Goal: Check status: Check status

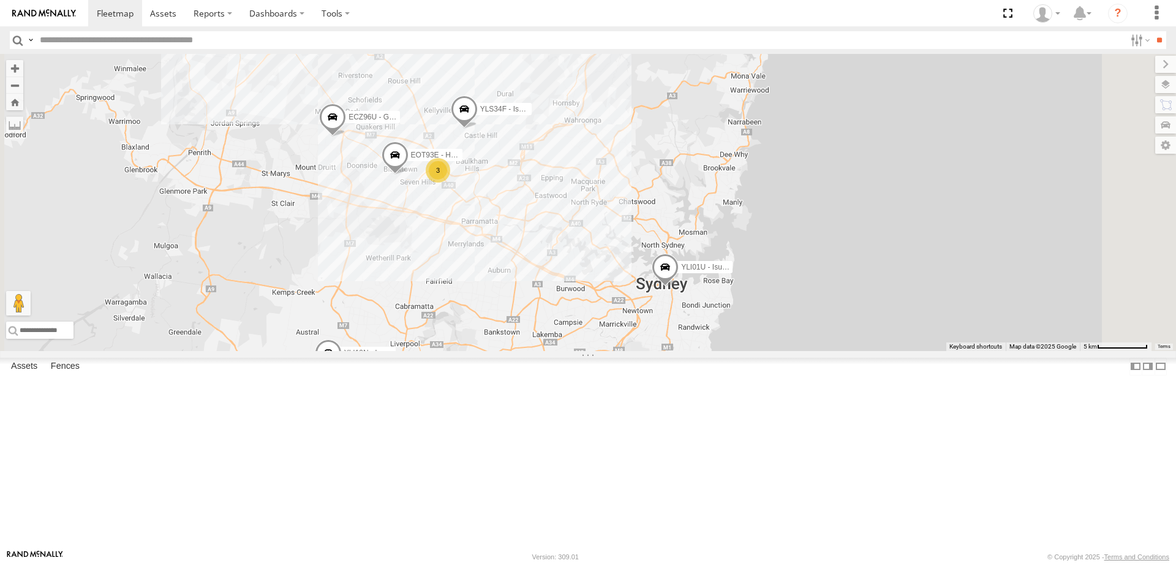
click at [450, 183] on div "3" at bounding box center [438, 170] width 25 height 25
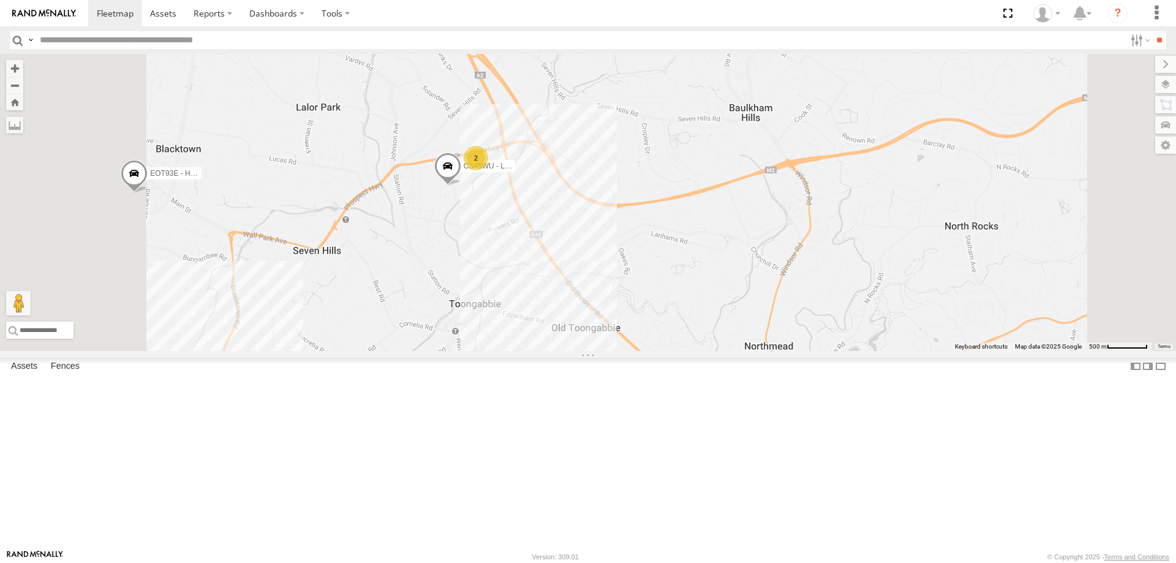
click at [461, 186] on span at bounding box center [447, 169] width 27 height 33
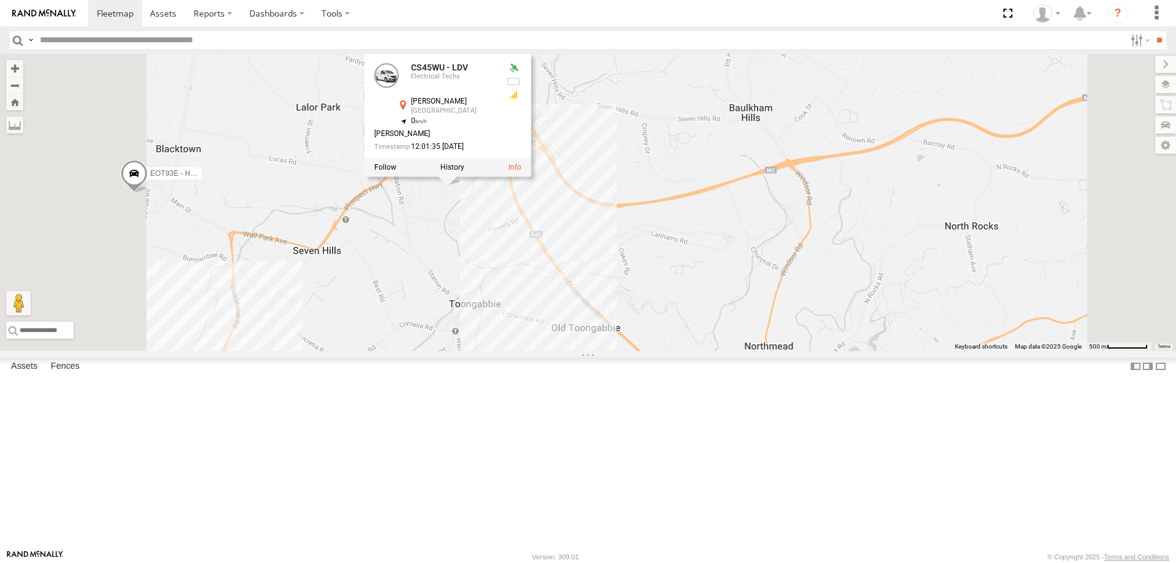
click at [586, 320] on div "YLI19N - Isuzu DMAX ECZ96U - Great Wall EOT93E - HiAce YLI01U - Isuzu DMAX BK71…" at bounding box center [588, 202] width 1176 height 297
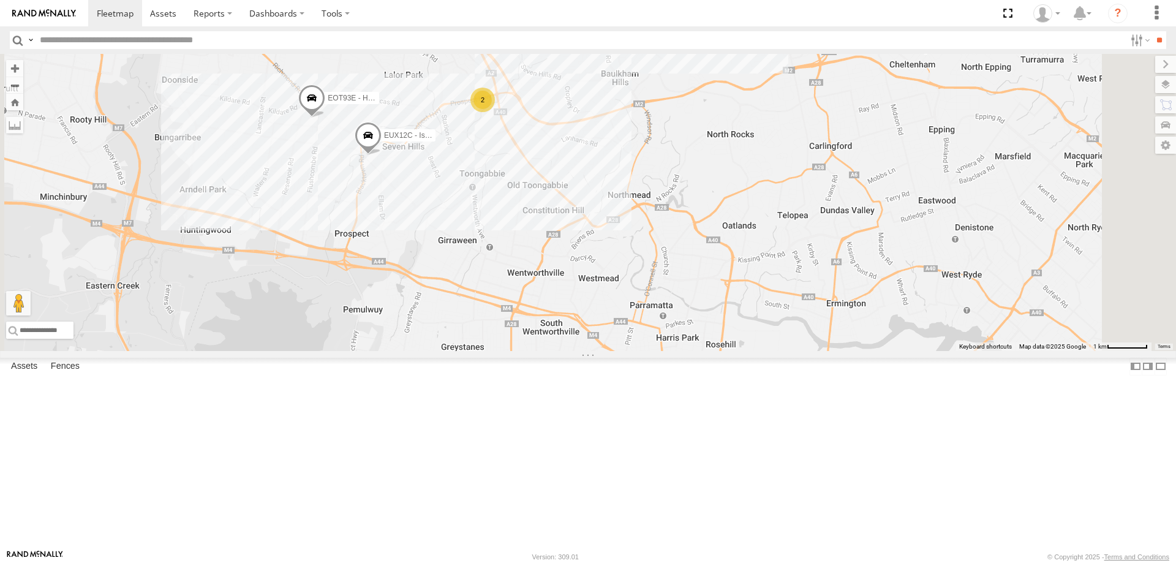
click at [0, 0] on div at bounding box center [0, 0] width 0 height 0
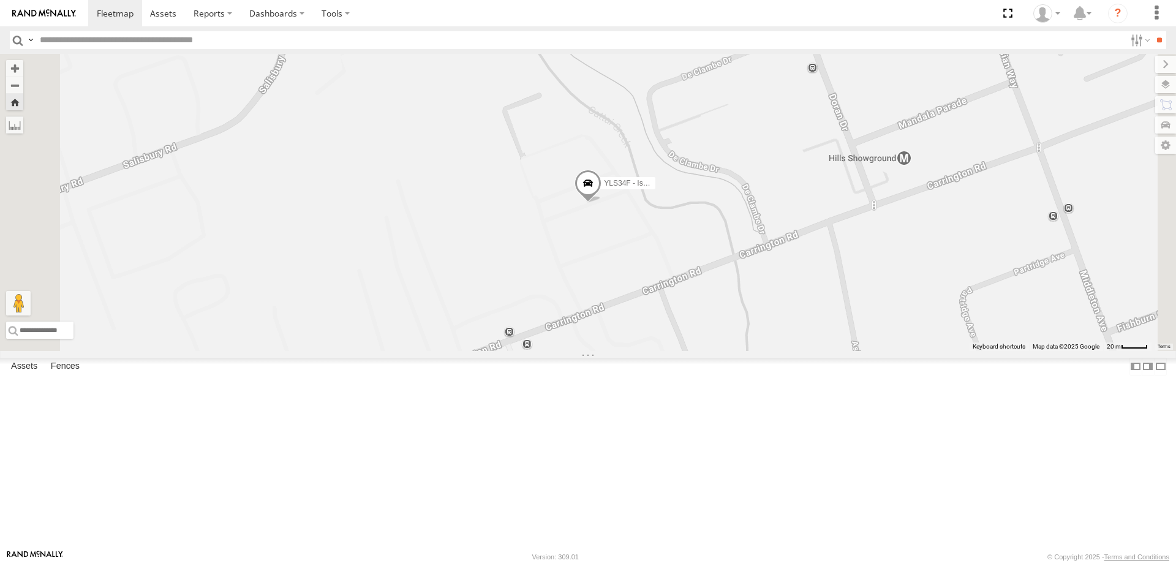
click at [601, 203] on span at bounding box center [588, 186] width 27 height 33
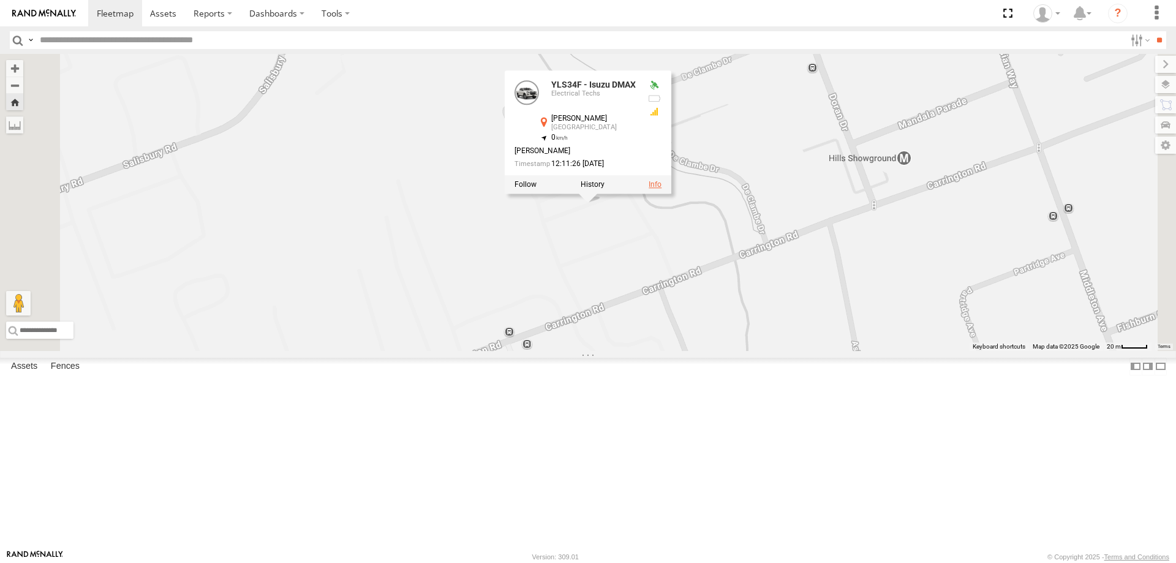
click at [662, 189] on link at bounding box center [655, 184] width 13 height 9
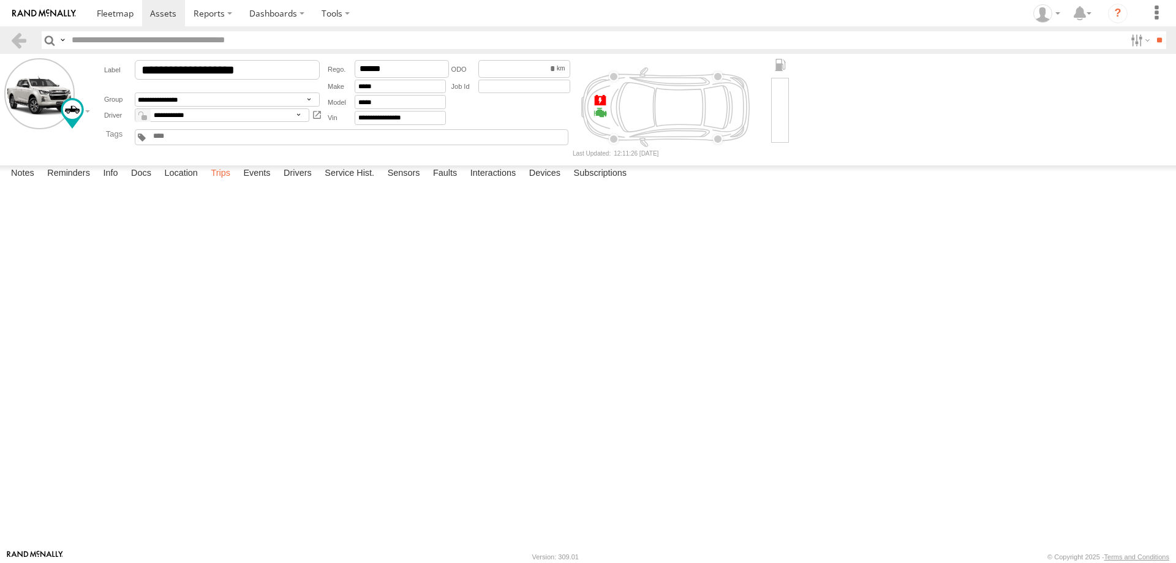
click at [222, 183] on label "Trips" at bounding box center [221, 173] width 32 height 17
click at [121, 15] on span at bounding box center [115, 13] width 37 height 12
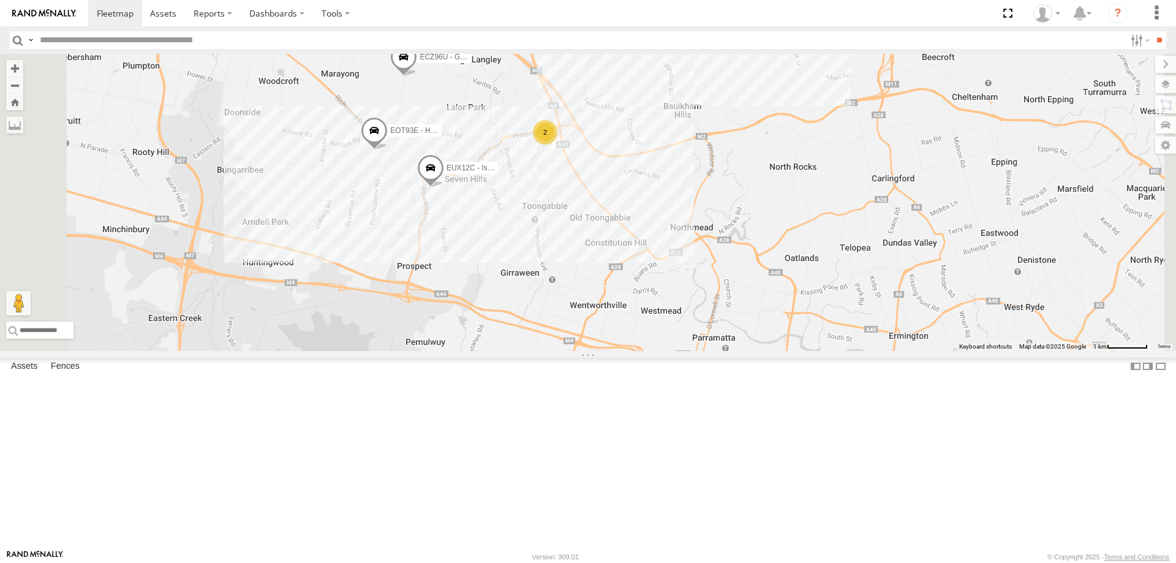
click at [444, 187] on span at bounding box center [430, 170] width 27 height 33
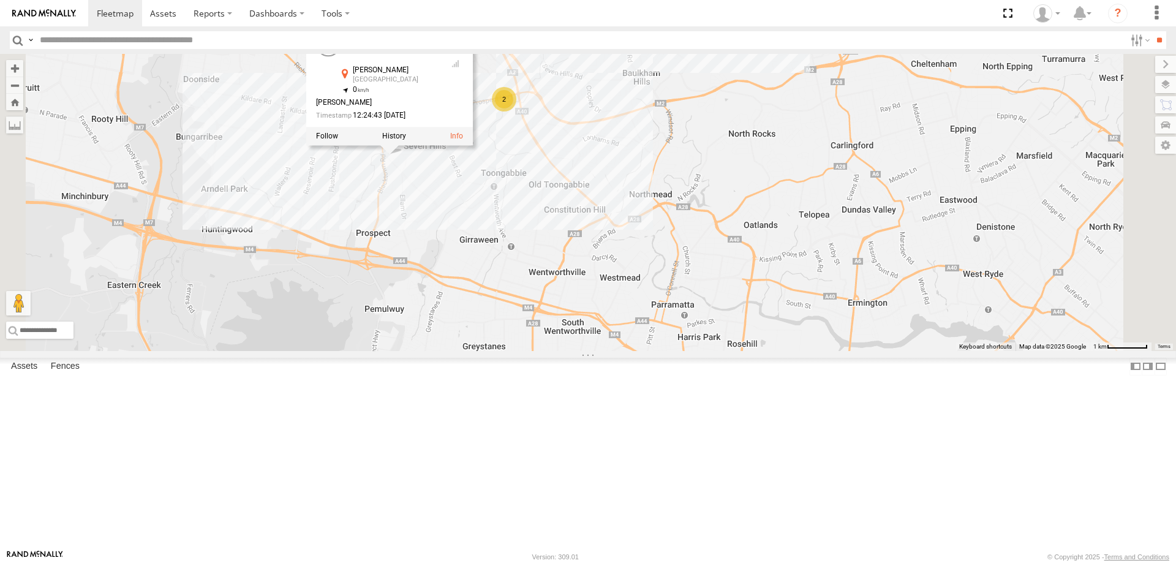
drag, startPoint x: 729, startPoint y: 377, endPoint x: 687, endPoint y: 342, distance: 54.4
click at [687, 342] on div "YLI19N - Isuzu DMAX ECZ96U - Great Wall YLI01U - Isuzu DMAX BK71PG - Toyota Hia…" at bounding box center [588, 202] width 1176 height 297
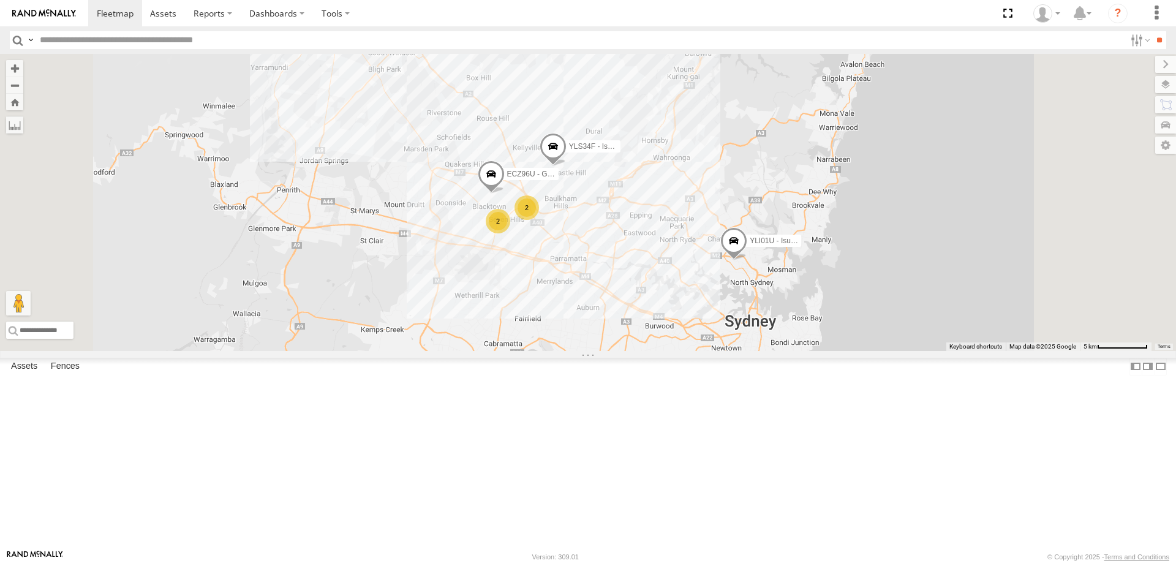
click at [703, 351] on div "YLI19N - Isuzu DMAX ECZ96U - Great Wall YLI01U - Isuzu DMAX BK71PG - Toyota Hia…" at bounding box center [588, 202] width 1176 height 297
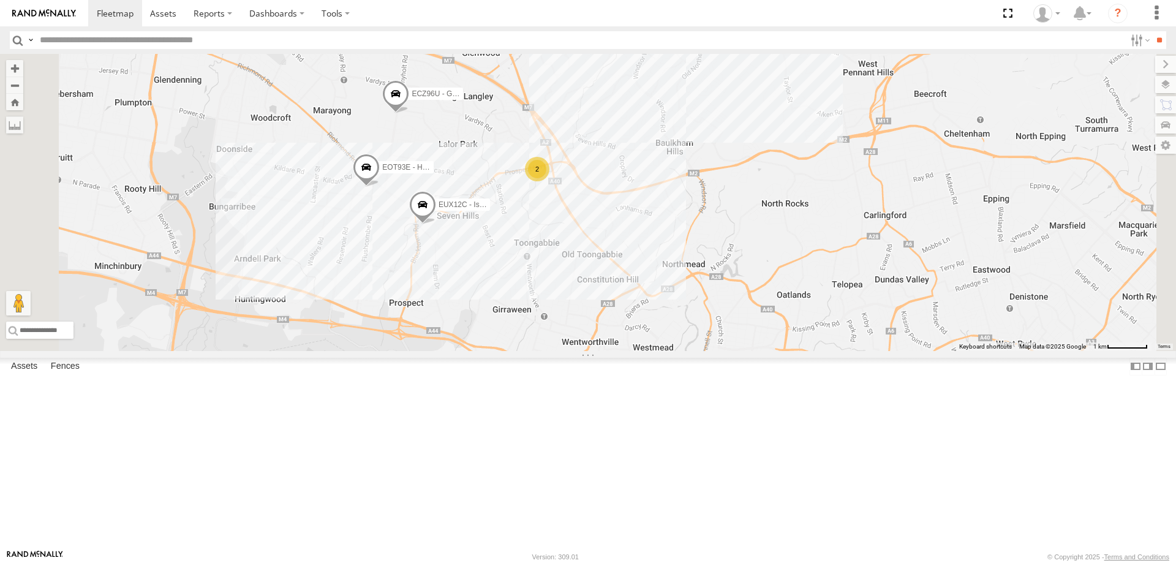
click at [549, 181] on div "2" at bounding box center [537, 169] width 25 height 25
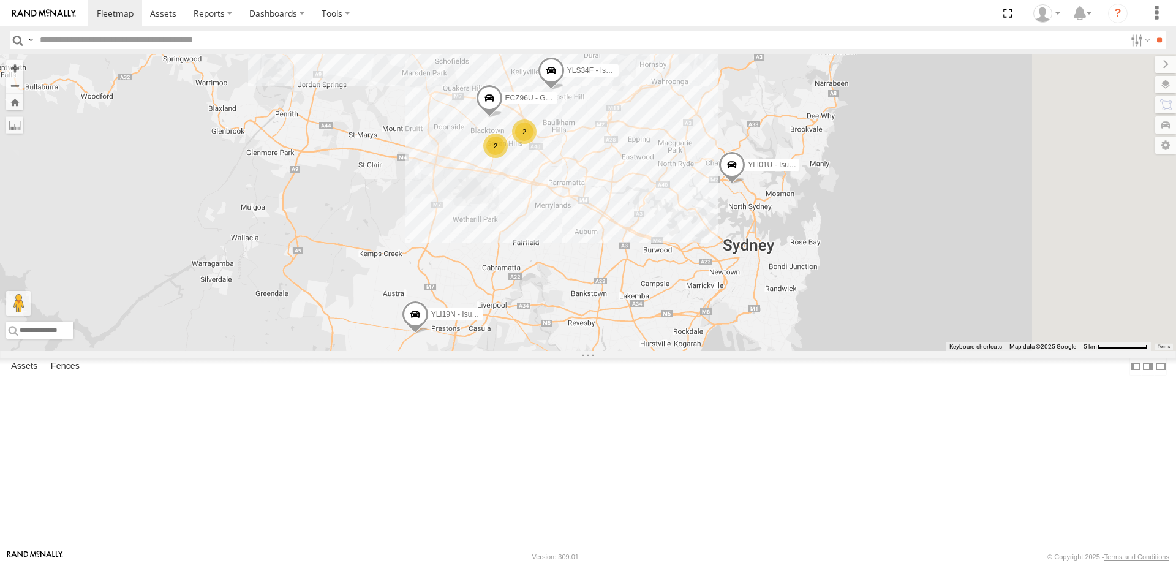
drag, startPoint x: 777, startPoint y: 191, endPoint x: 573, endPoint y: 185, distance: 204.1
click at [573, 185] on div "YLI19N - Isuzu DMAX ECZ96U - Great Wall YLI01U - Isuzu DMAX BK71PG - Toyota Hia…" at bounding box center [588, 202] width 1176 height 297
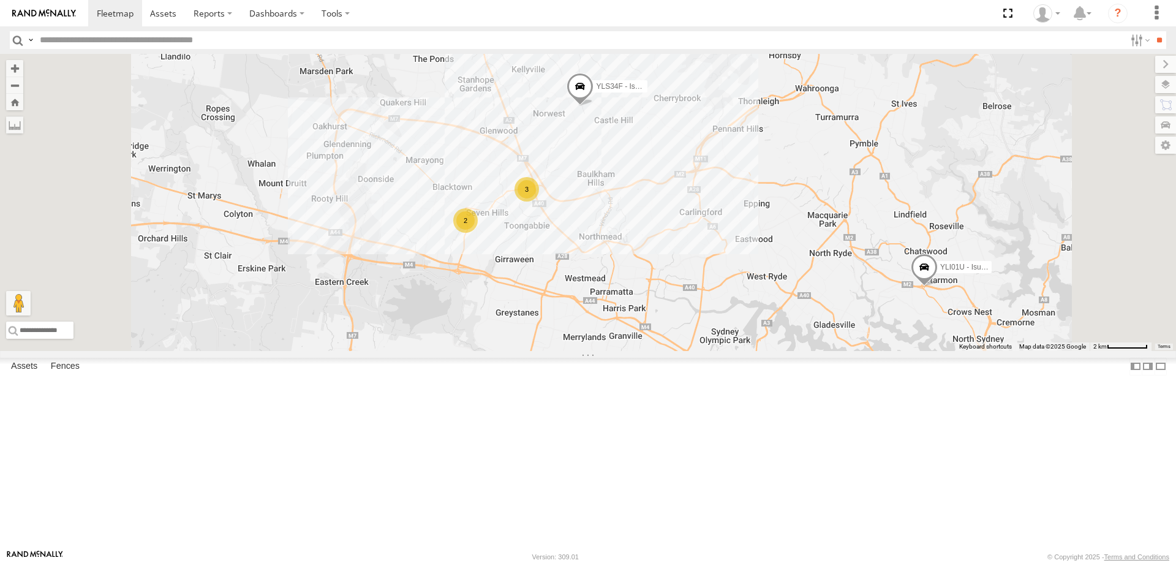
click at [539, 202] on div "3" at bounding box center [527, 189] width 25 height 25
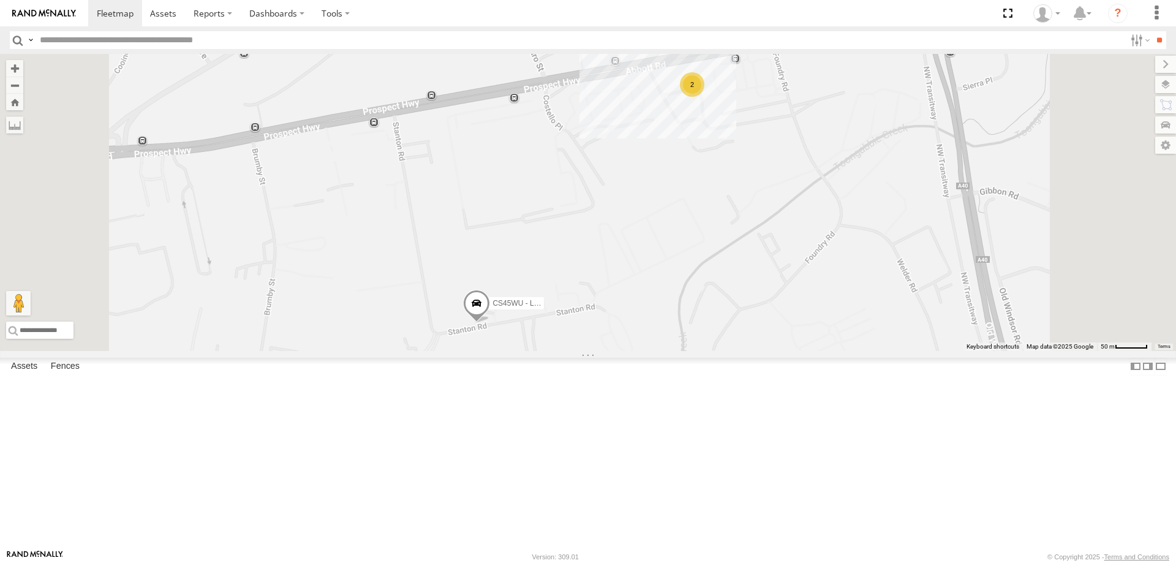
click at [704, 97] on div "2" at bounding box center [692, 84] width 25 height 25
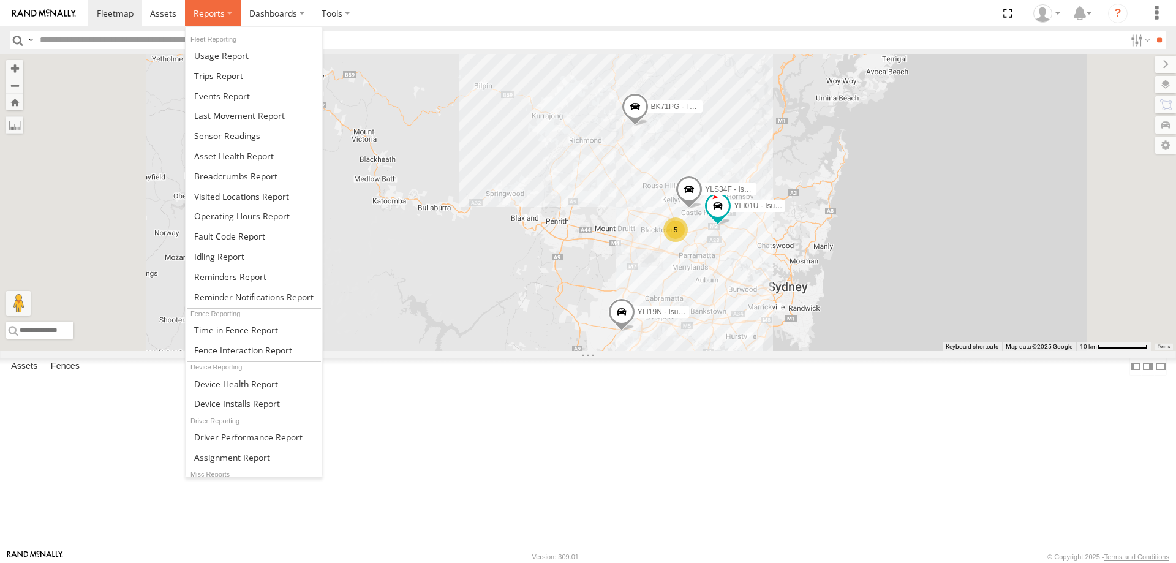
click at [221, 10] on span at bounding box center [209, 13] width 31 height 12
click at [273, 84] on link at bounding box center [254, 76] width 137 height 20
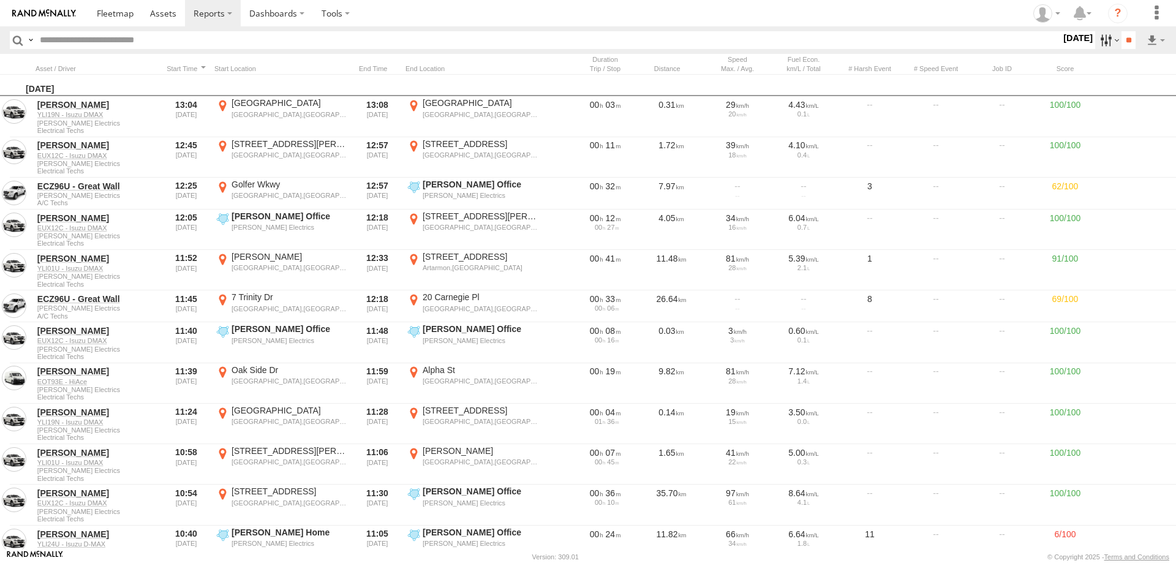
click at [1103, 37] on label at bounding box center [1108, 40] width 26 height 18
click at [0, 0] on label at bounding box center [0, 0] width 0 height 0
click at [1122, 41] on input "**" at bounding box center [1129, 40] width 14 height 18
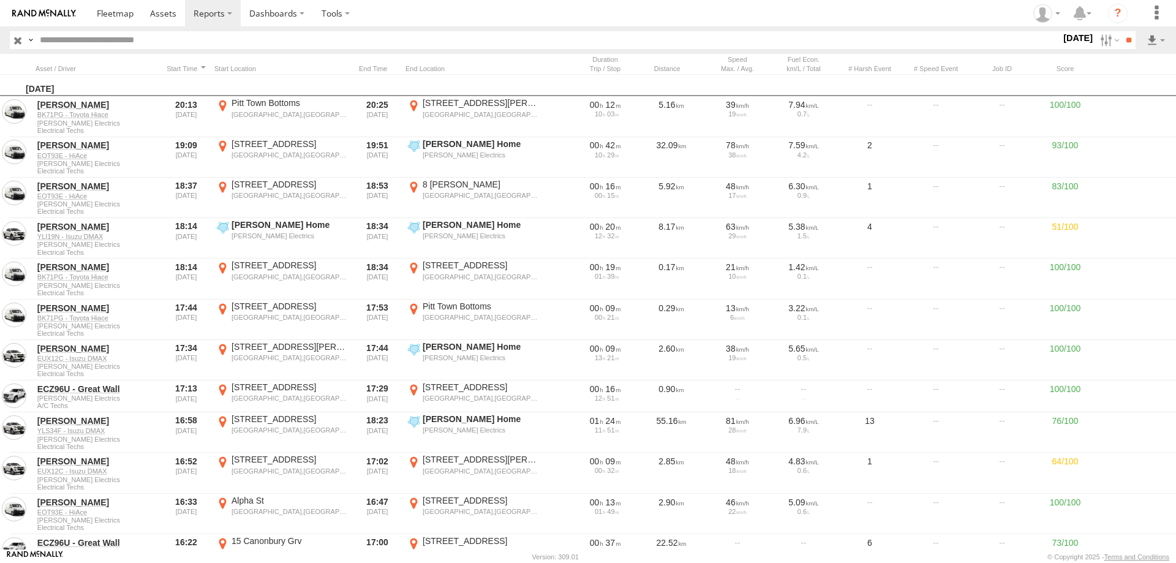
click at [178, 48] on input "text" at bounding box center [548, 40] width 1026 height 18
type input "******"
click at [1122, 31] on input "**" at bounding box center [1129, 40] width 14 height 18
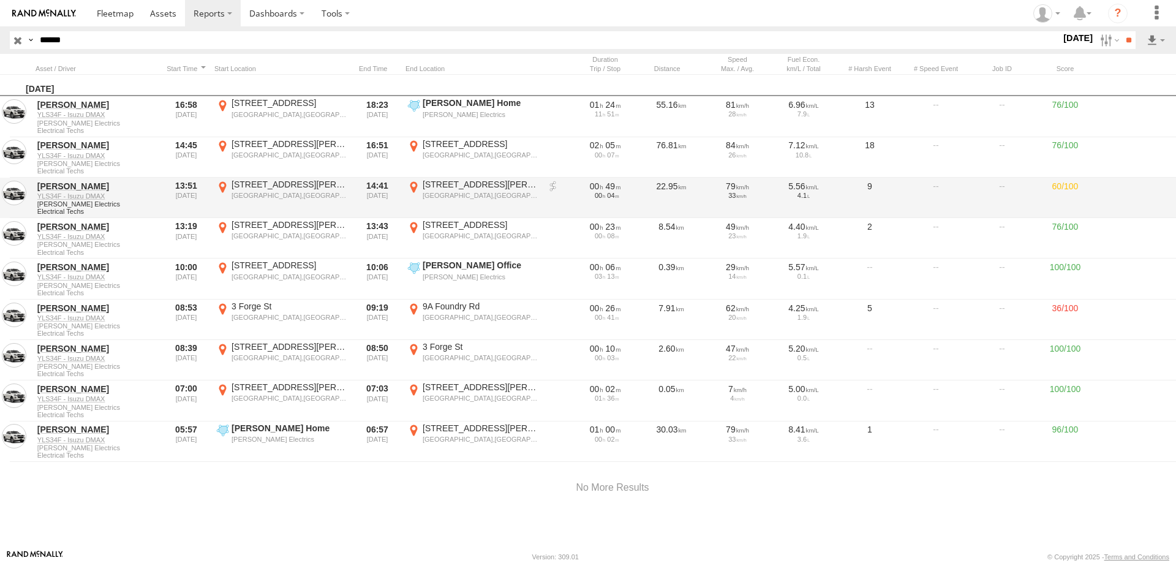
click at [549, 187] on link at bounding box center [553, 187] width 12 height 12
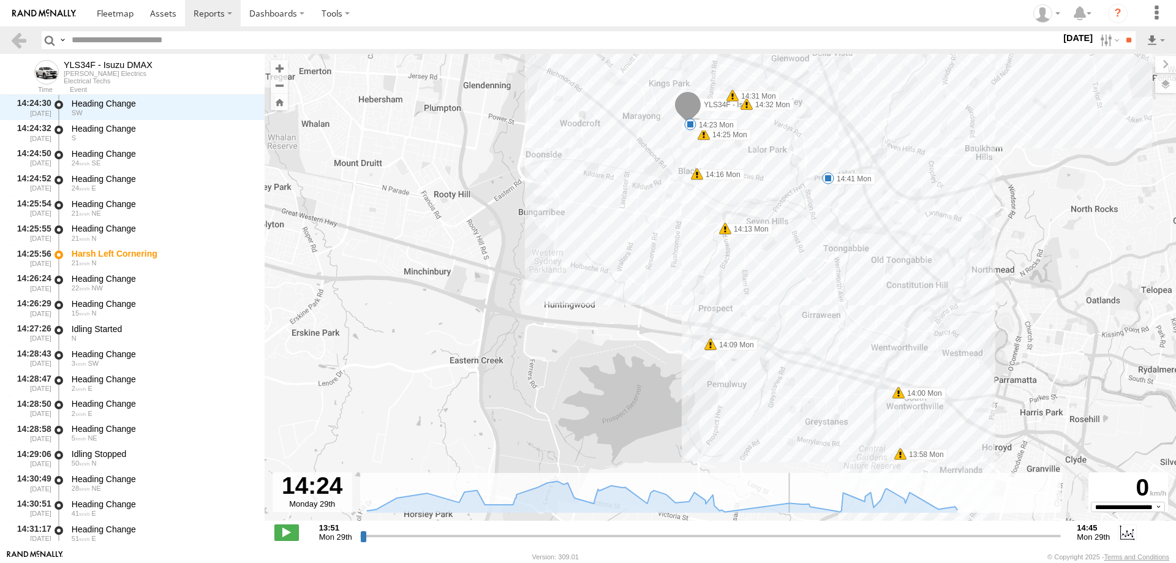
drag, startPoint x: 362, startPoint y: 538, endPoint x: 783, endPoint y: 518, distance: 421.9
type input "**********"
click at [783, 530] on input "range" at bounding box center [710, 536] width 701 height 12
click at [693, 122] on span at bounding box center [690, 124] width 12 height 12
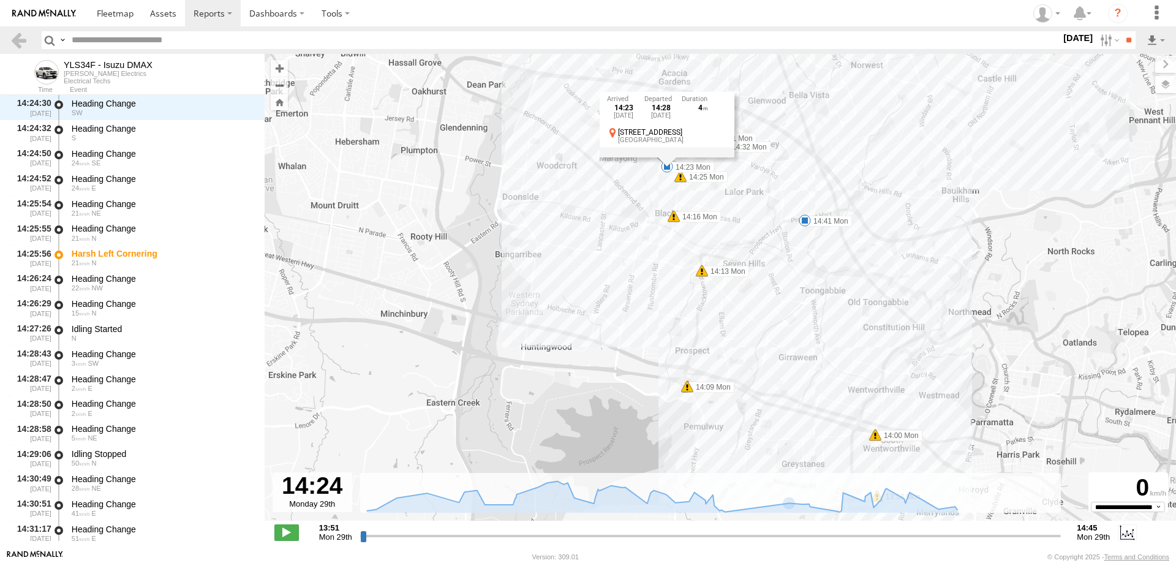
drag, startPoint x: 663, startPoint y: 222, endPoint x: 617, endPoint y: 304, distance: 93.8
click at [617, 304] on div "YLS34F - Isuzu DMAX 13:58 Mon 14:00 Mon 14:09 Mon 14:09 Mon 14:13 Mon 14:16 Mon…" at bounding box center [720, 294] width 911 height 480
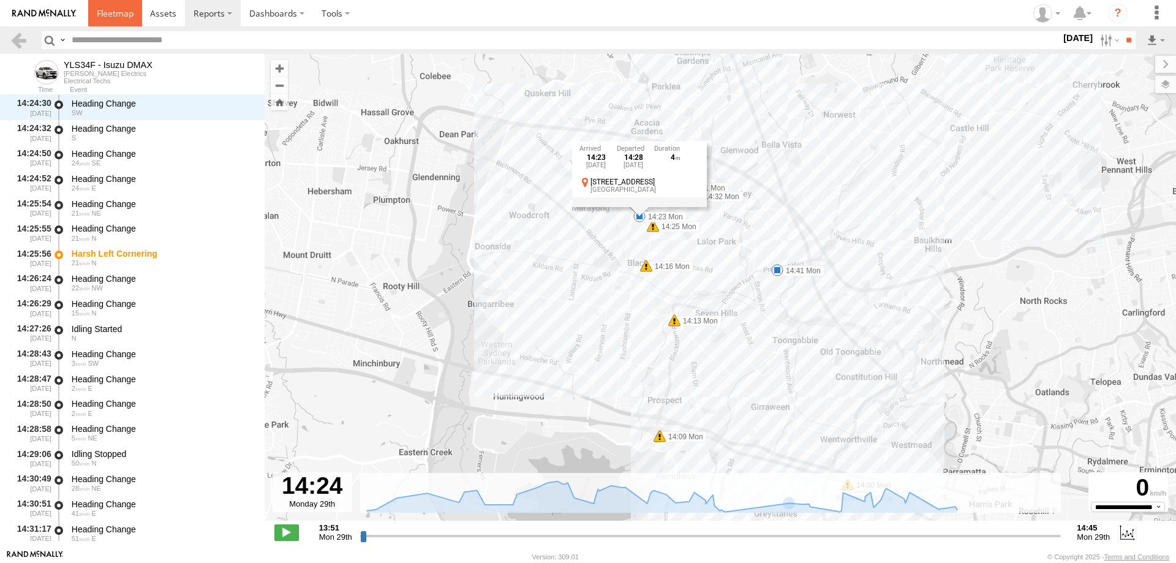
click at [97, 14] on span at bounding box center [115, 13] width 37 height 12
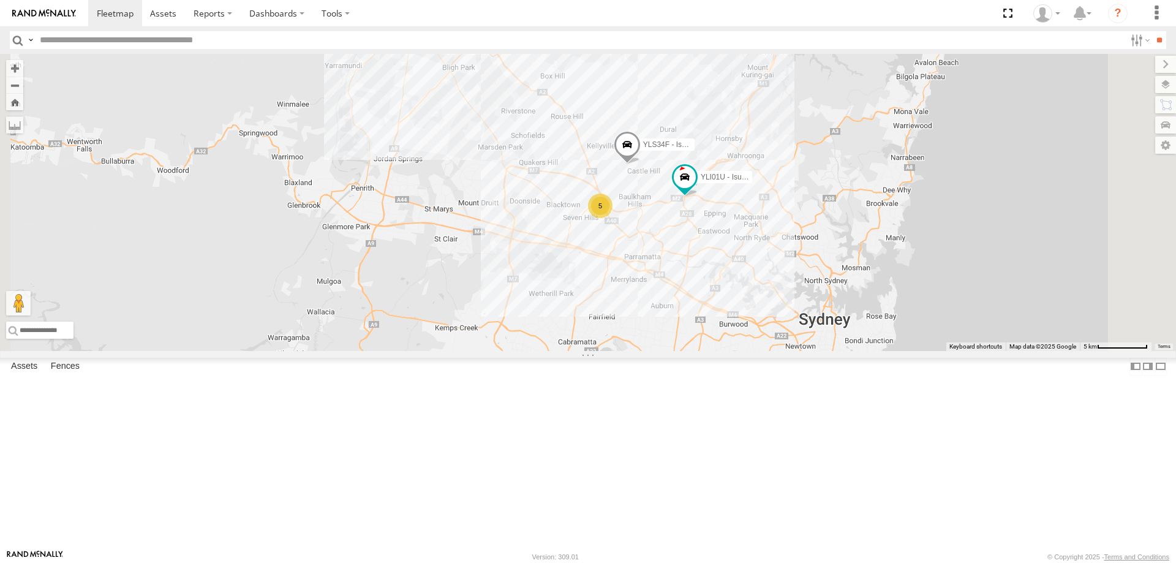
click at [613, 218] on div "5" at bounding box center [600, 206] width 25 height 25
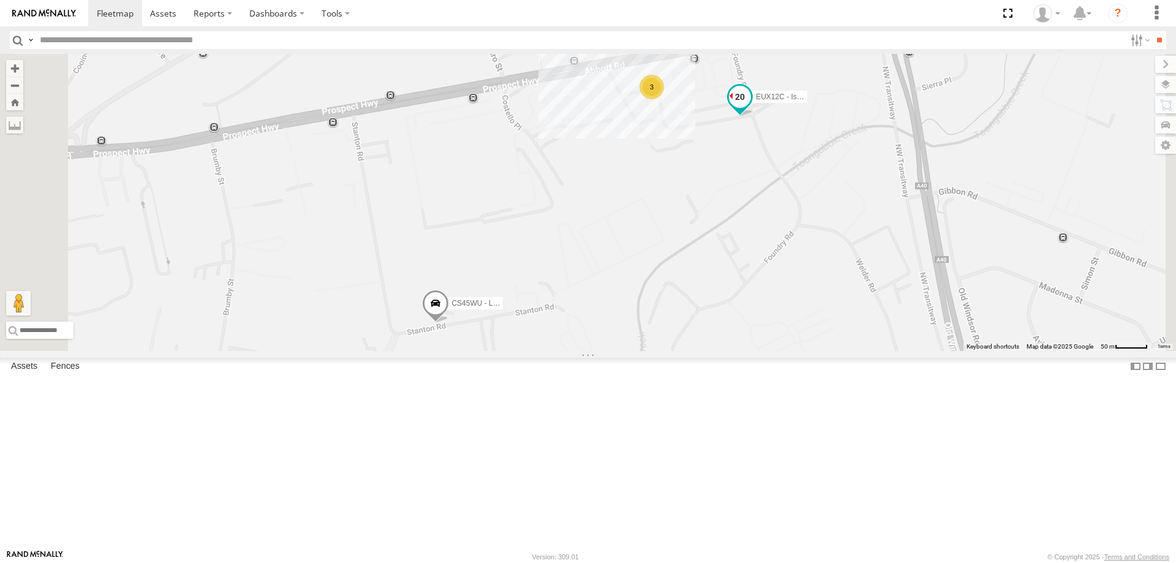
click at [751, 108] on span at bounding box center [740, 97] width 22 height 22
click at [836, 279] on div "YLI19N - Isuzu DMAX YLI01U - Isuzu DMAX BK71PG - Toyota Hiace YLS34F - Isuzu DM…" at bounding box center [588, 202] width 1176 height 297
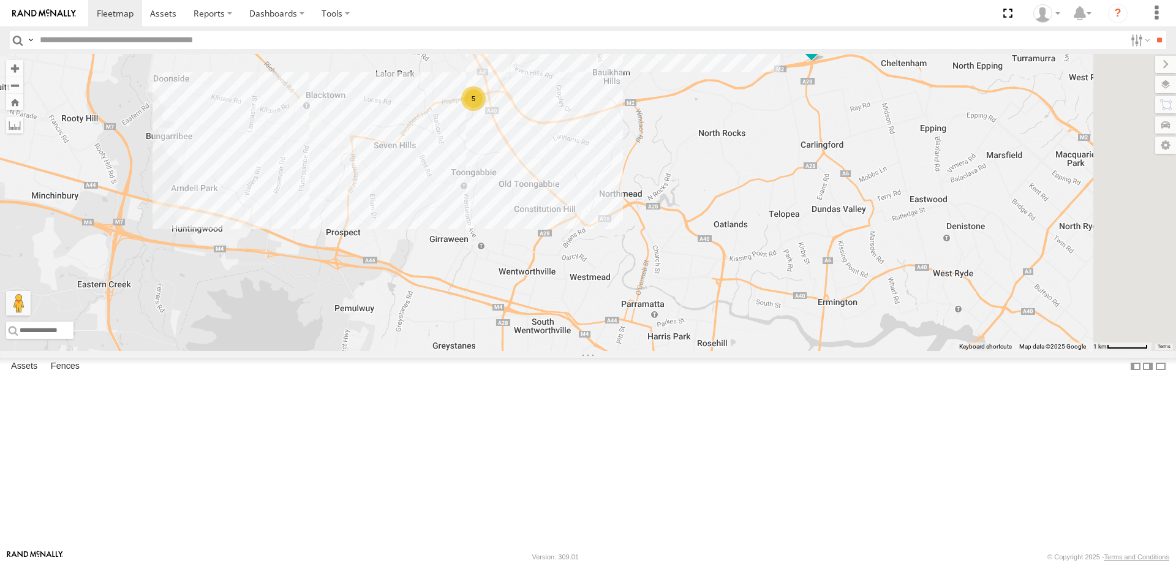
drag, startPoint x: 932, startPoint y: 462, endPoint x: 839, endPoint y: 399, distance: 113.3
click at [839, 351] on div "5 YLI01U - Isuzu DMAX YLS34F - Isuzu DMAX" at bounding box center [588, 202] width 1176 height 297
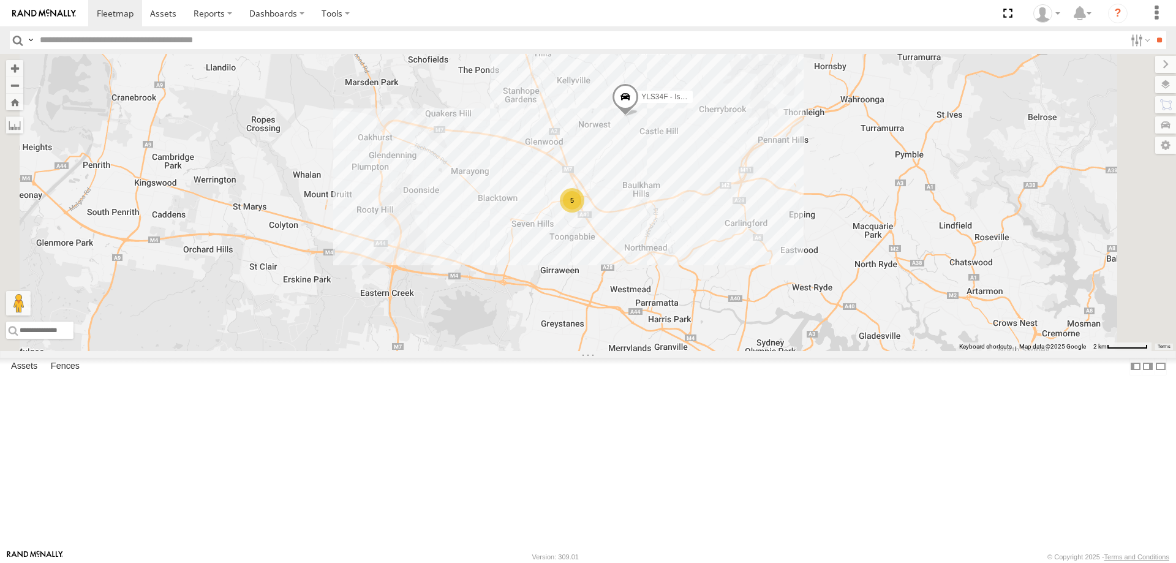
click at [584, 213] on div "5" at bounding box center [572, 200] width 25 height 25
